Goal: Transaction & Acquisition: Purchase product/service

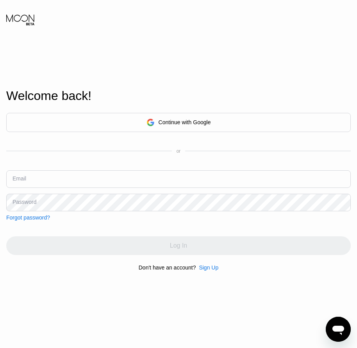
click at [210, 271] on div "Sign Up" at bounding box center [209, 268] width 20 height 6
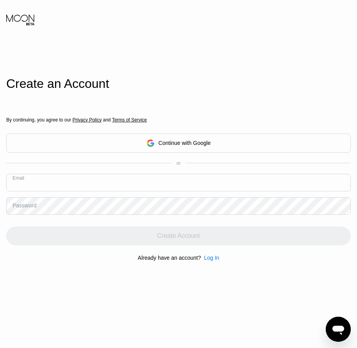
paste input "[EMAIL_ADDRESS][DOMAIN_NAME]"
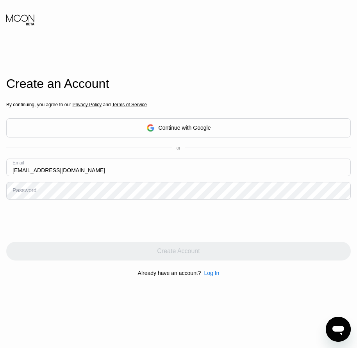
type input "[EMAIL_ADDRESS][DOMAIN_NAME]"
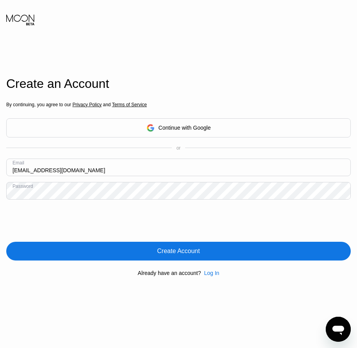
click at [177, 260] on div "Create Account" at bounding box center [178, 251] width 345 height 19
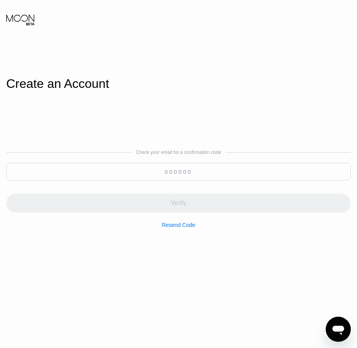
paste input "175321"
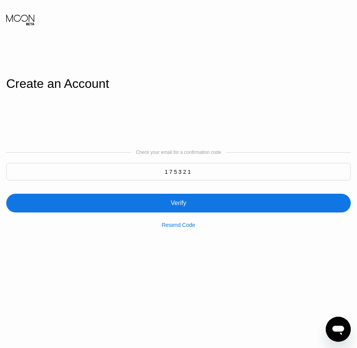
type input "175321"
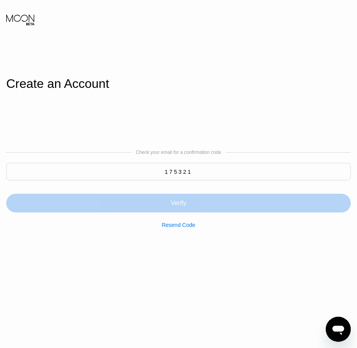
click at [186, 203] on div "Verify" at bounding box center [179, 203] width 16 height 8
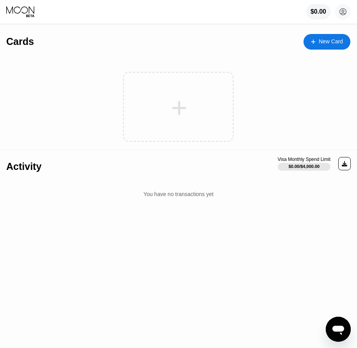
click at [334, 40] on div "New Card" at bounding box center [331, 41] width 24 height 7
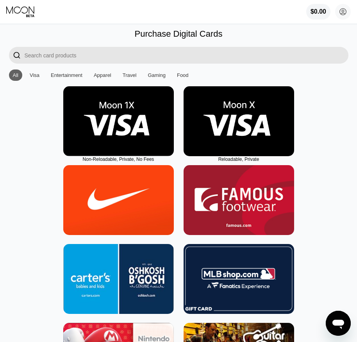
click at [235, 152] on img at bounding box center [239, 121] width 111 height 70
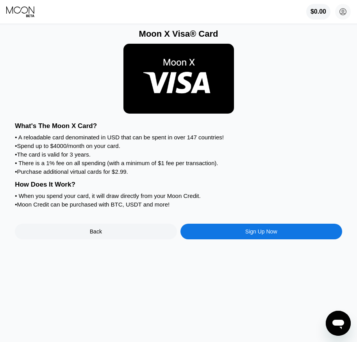
click at [258, 235] on div "Sign Up Now" at bounding box center [262, 232] width 32 height 6
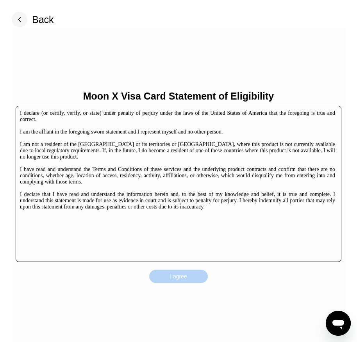
click at [204, 273] on div "I agree" at bounding box center [178, 276] width 59 height 13
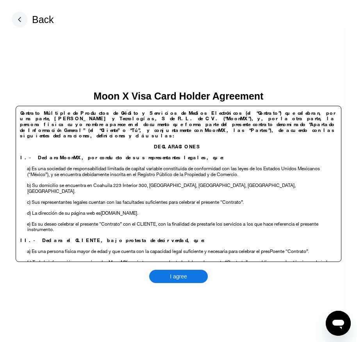
click at [190, 279] on div "I agree" at bounding box center [178, 276] width 59 height 13
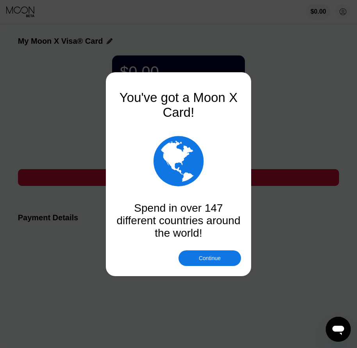
click at [216, 263] on div "Continue" at bounding box center [210, 259] width 63 height 16
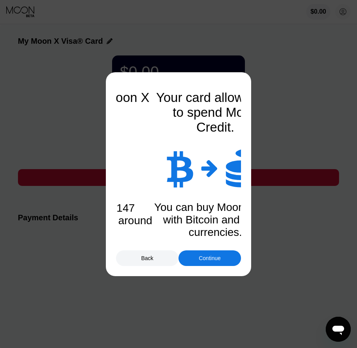
click at [216, 263] on div "Continue" at bounding box center [210, 259] width 63 height 16
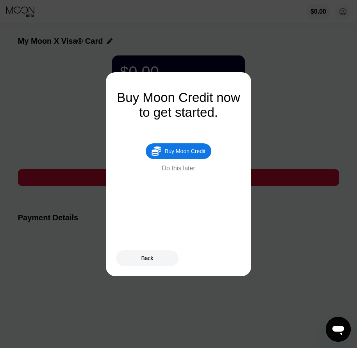
click at [200, 154] on div "Buy Moon Credit" at bounding box center [185, 151] width 41 height 6
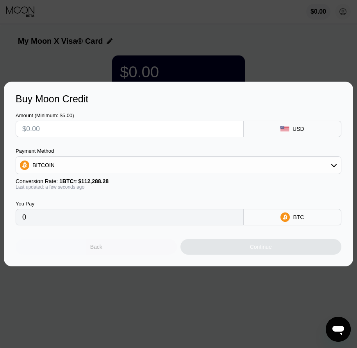
click at [119, 249] on div "Back" at bounding box center [96, 247] width 161 height 16
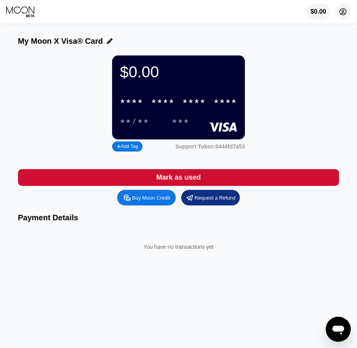
click at [345, 13] on circle at bounding box center [343, 12] width 16 height 16
